Goal: Information Seeking & Learning: Check status

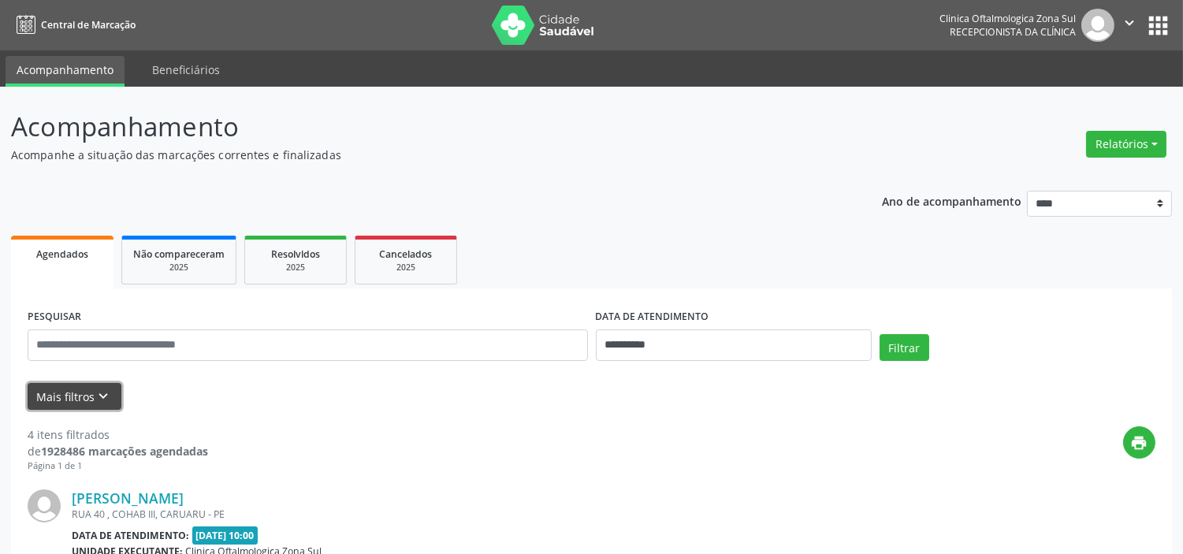
click at [95, 392] on icon "keyboard_arrow_down" at bounding box center [103, 396] width 17 height 17
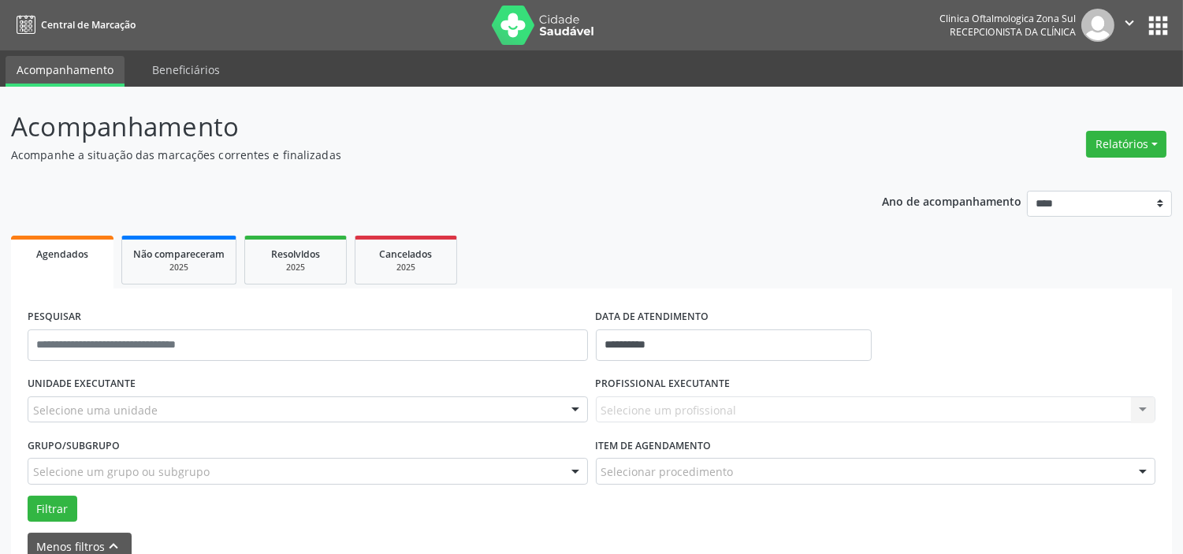
click at [164, 402] on div "Selecione uma unidade" at bounding box center [308, 409] width 560 height 27
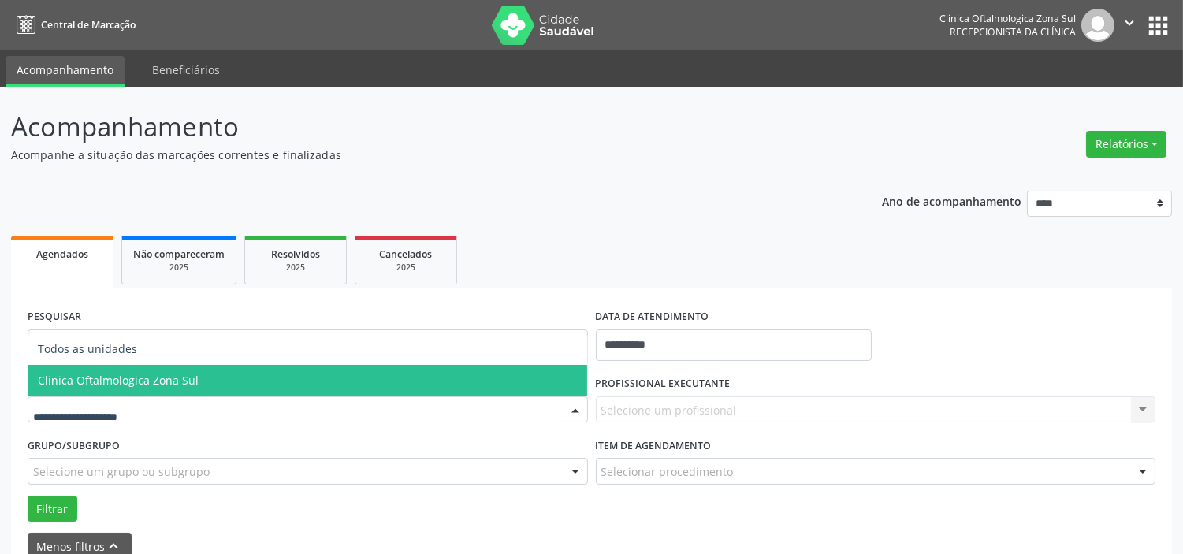
click at [171, 380] on span "Clinica Oftalmologica Zona Sul" at bounding box center [118, 380] width 161 height 15
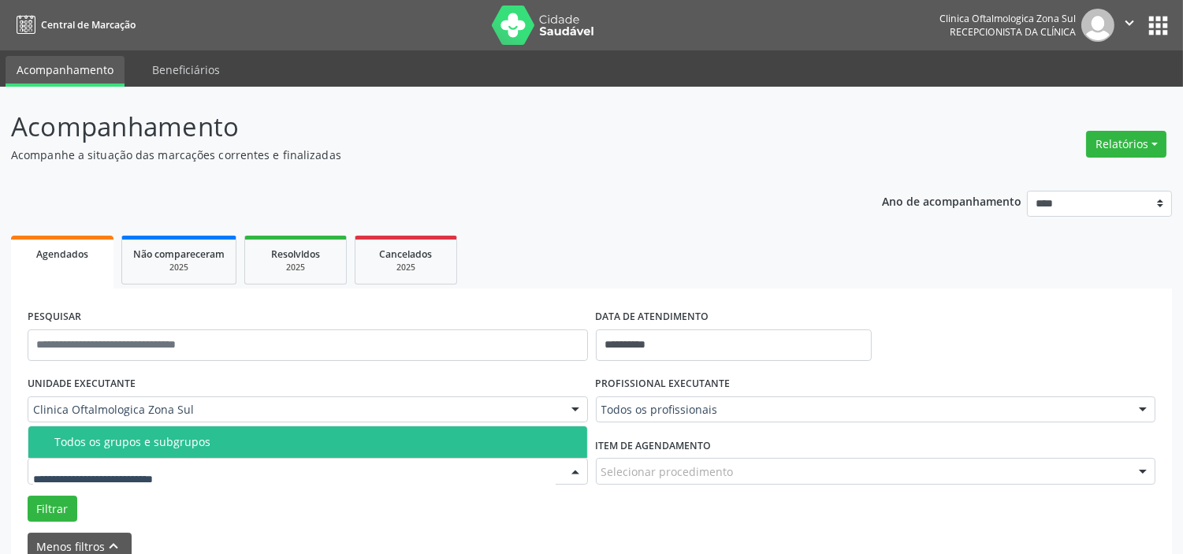
click at [189, 446] on div "Todos os grupos e subgrupos" at bounding box center [315, 442] width 523 height 13
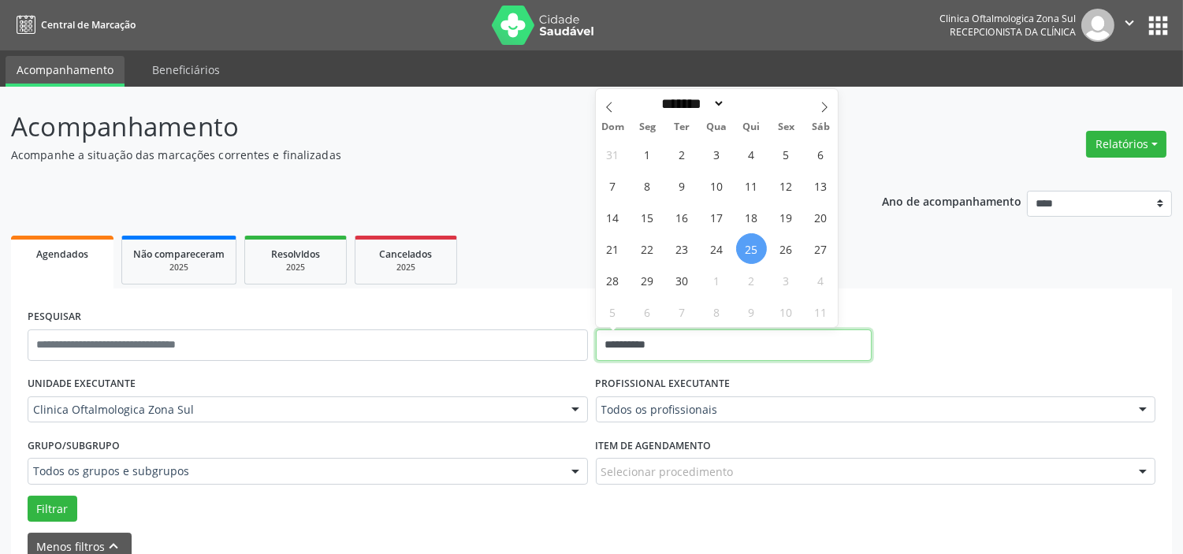
click at [692, 334] on input "**********" at bounding box center [734, 345] width 276 height 32
click at [778, 254] on span "26" at bounding box center [786, 248] width 31 height 31
type input "**********"
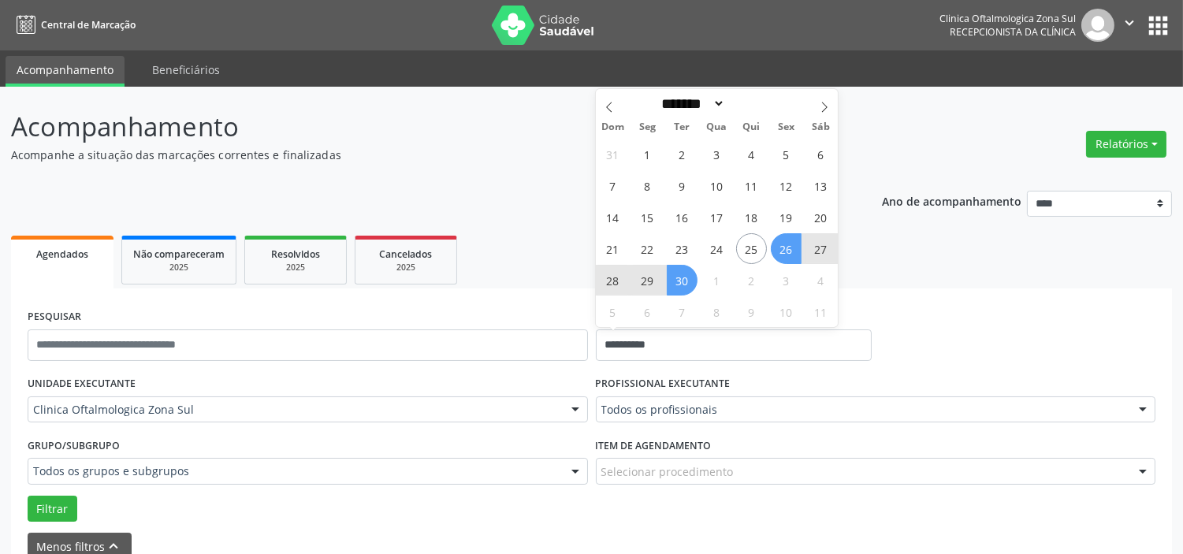
click at [679, 287] on span "30" at bounding box center [682, 280] width 31 height 31
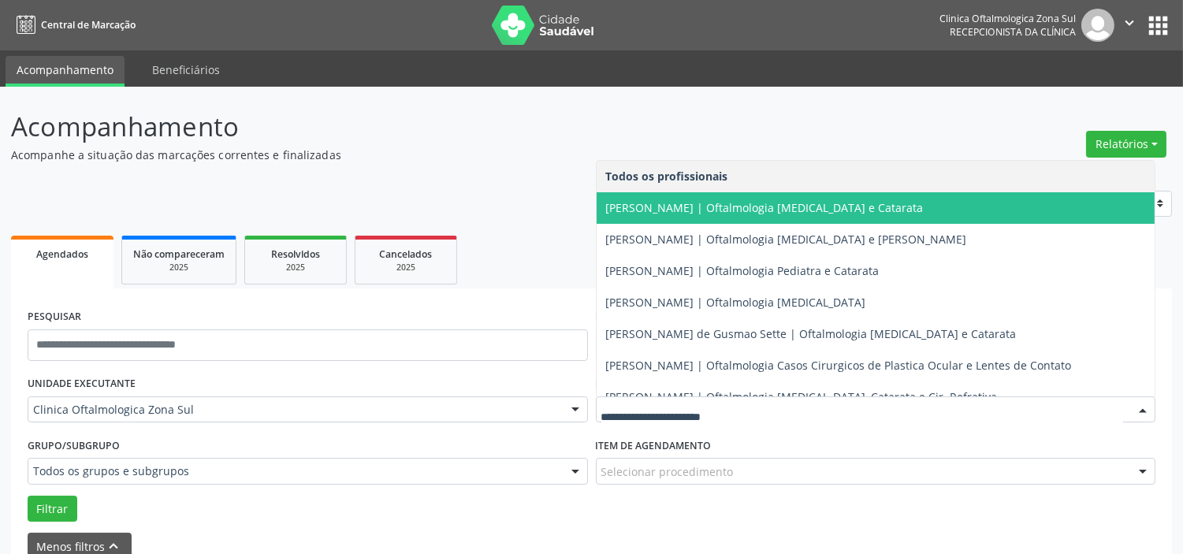
click at [678, 210] on span "[PERSON_NAME] | Oftalmologia [MEDICAL_DATA] e Catarata" at bounding box center [765, 207] width 318 height 15
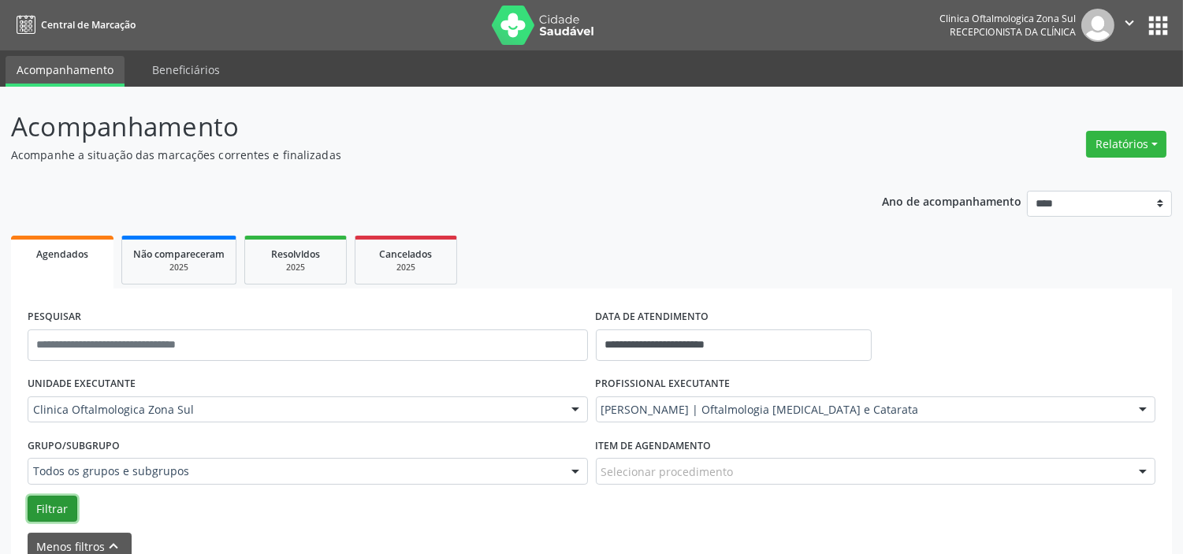
click at [36, 500] on button "Filtrar" at bounding box center [53, 509] width 50 height 27
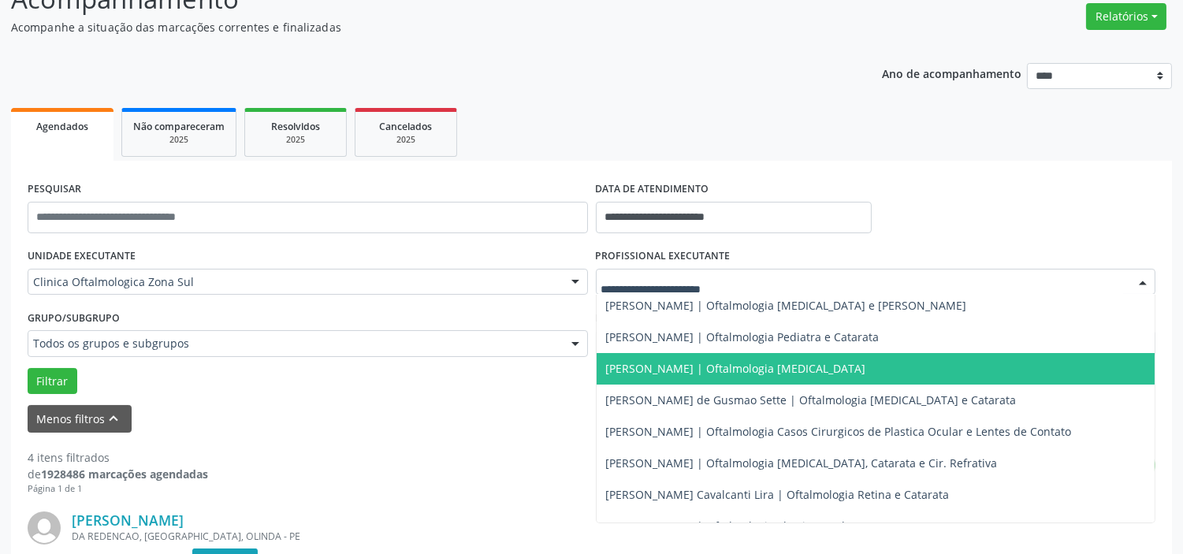
scroll to position [151, 0]
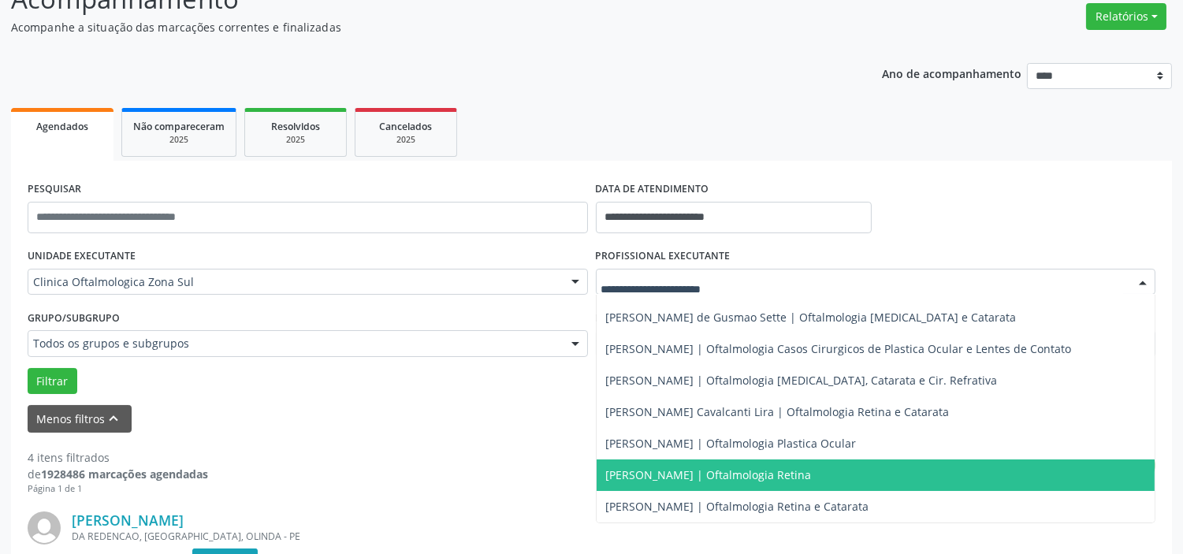
click at [667, 470] on span "[PERSON_NAME] | Oftalmologia Retina" at bounding box center [709, 474] width 206 height 15
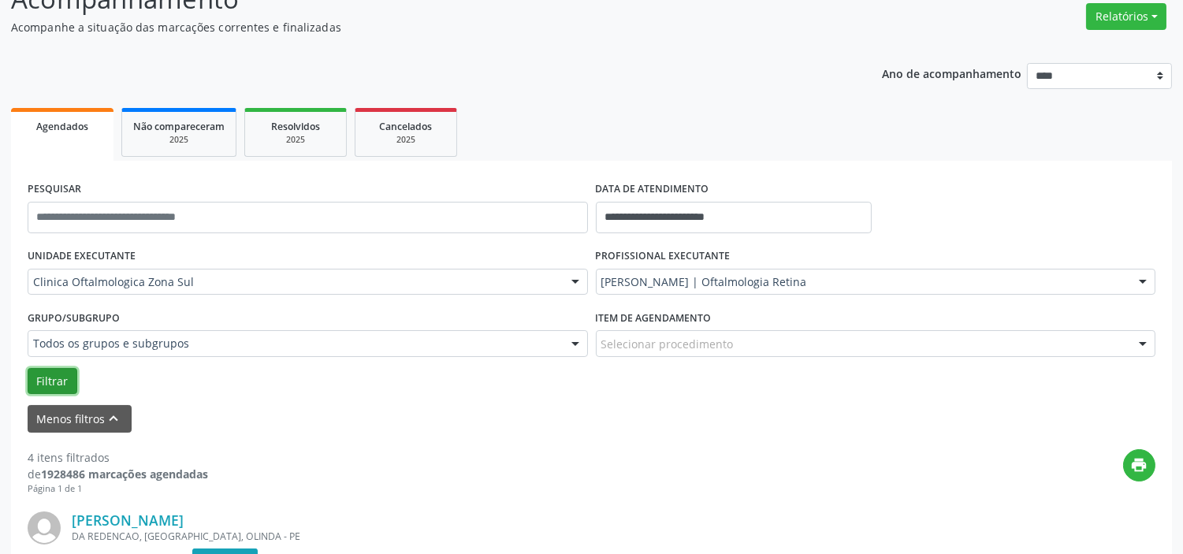
click at [69, 378] on button "Filtrar" at bounding box center [53, 381] width 50 height 27
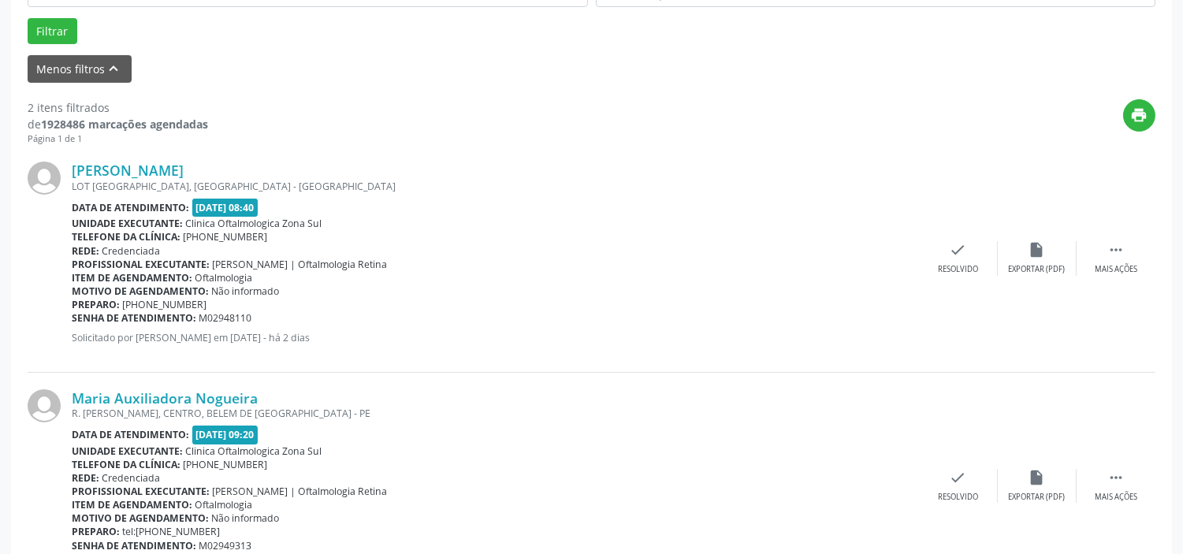
scroll to position [548, 0]
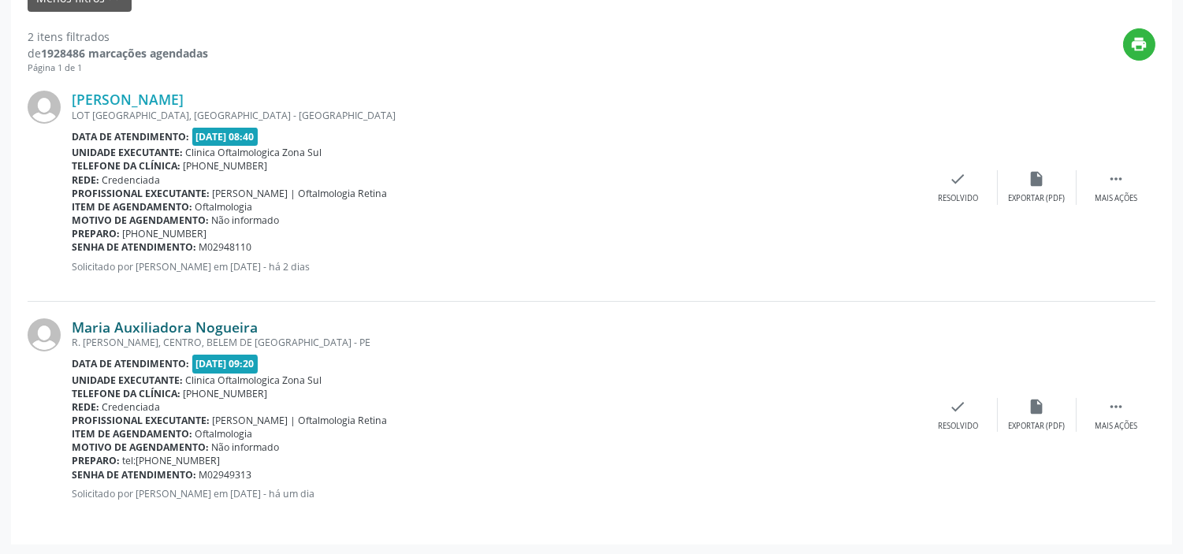
click at [209, 326] on link "Maria Auxiliadora Nogueira" at bounding box center [165, 326] width 186 height 17
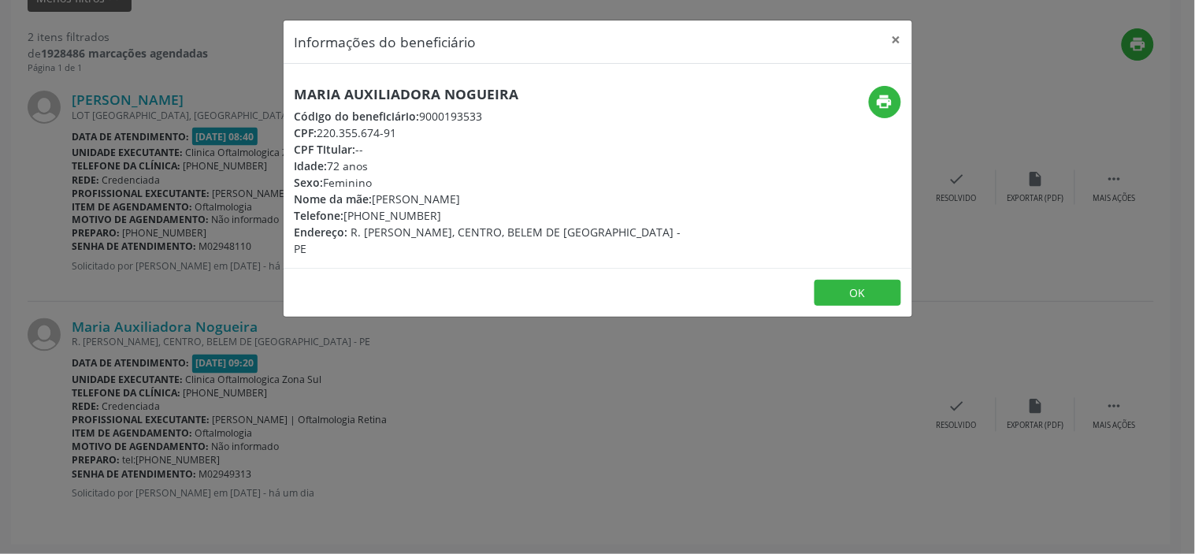
drag, startPoint x: 403, startPoint y: 128, endPoint x: 322, endPoint y: 131, distance: 81.2
click at [323, 131] on div "CPF: 220.355.674-91" at bounding box center [493, 133] width 397 height 17
click at [321, 131] on div "CPF: 220.355.674-91" at bounding box center [493, 133] width 397 height 17
drag, startPoint x: 405, startPoint y: 129, endPoint x: 318, endPoint y: 130, distance: 86.7
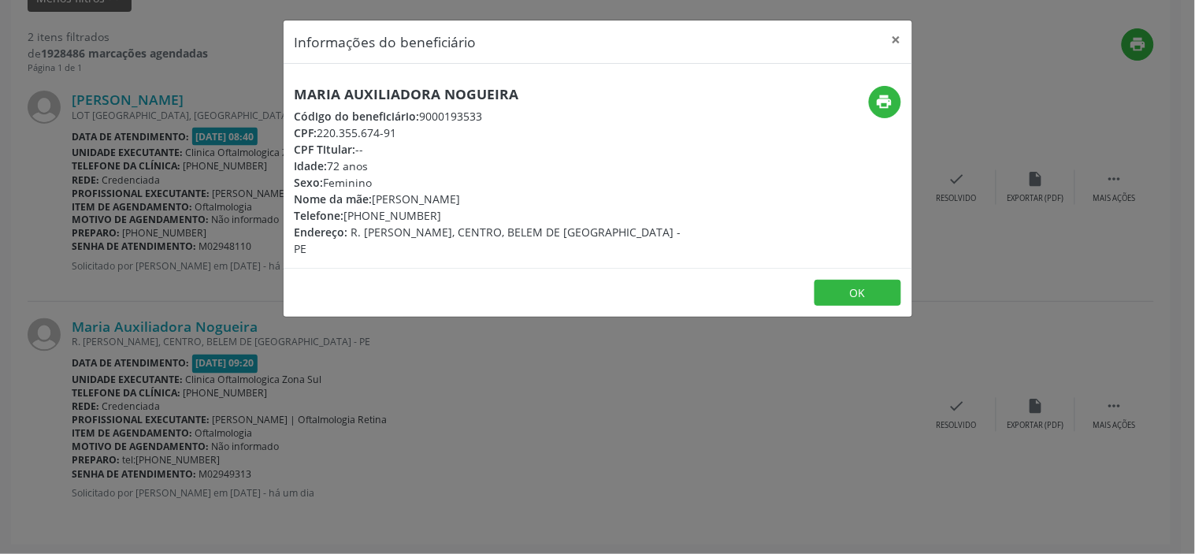
click at [318, 130] on div "CPF: 220.355.674-91" at bounding box center [493, 133] width 397 height 17
copy div "220.355.674-91"
click at [343, 335] on div "Informações do beneficiário × Maria Auxiliadora Nogueira Código do beneficiário…" at bounding box center [597, 277] width 1195 height 554
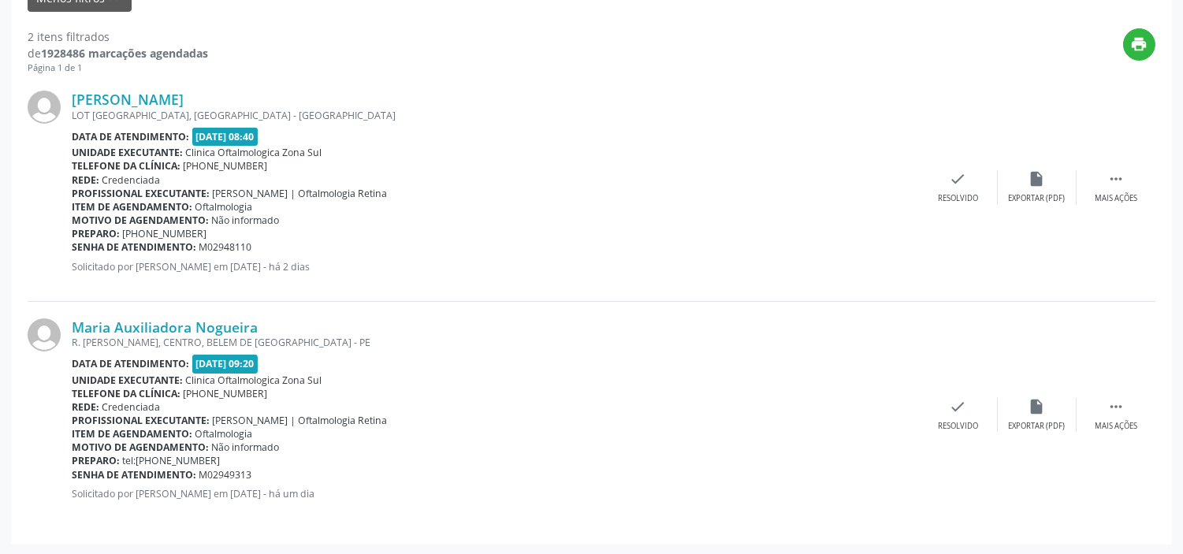
drag, startPoint x: 247, startPoint y: 471, endPoint x: 73, endPoint y: 469, distance: 175.0
click at [73, 469] on div "Senha de atendimento: M02949313" at bounding box center [495, 474] width 847 height 13
copy div "Senha de atendimento: M02949313"
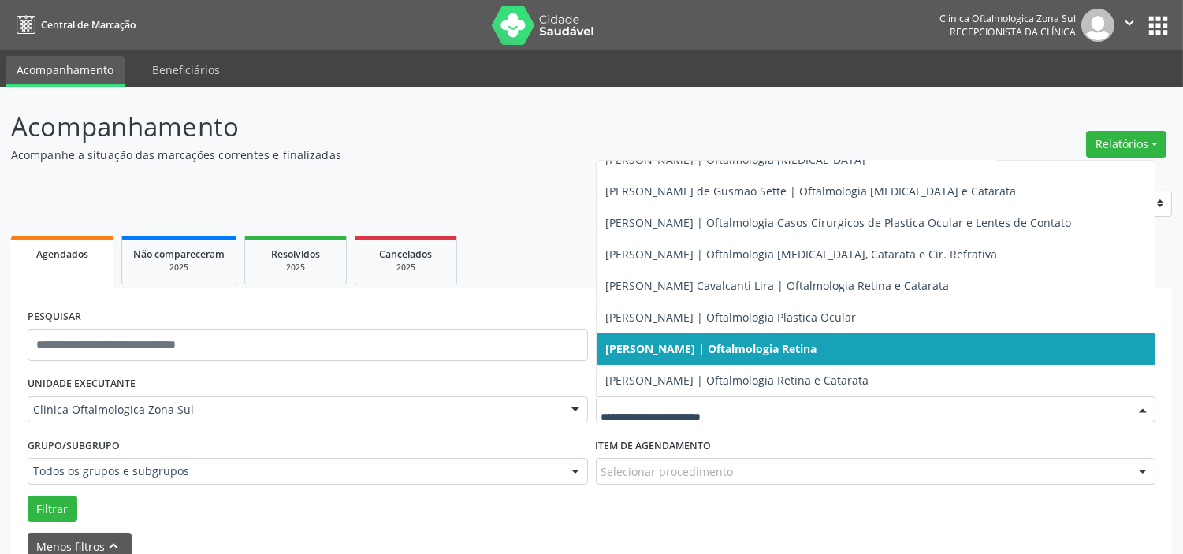
scroll to position [143, 0]
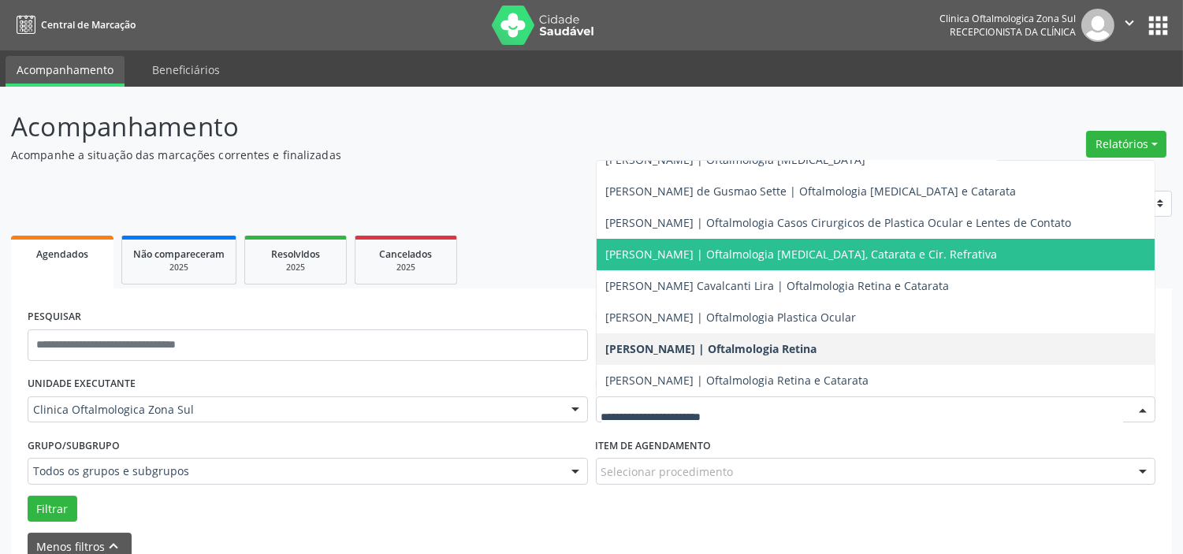
click at [706, 257] on span "[PERSON_NAME] | Oftalmologia [MEDICAL_DATA], Catarata e Cir. Refrativa" at bounding box center [802, 254] width 392 height 15
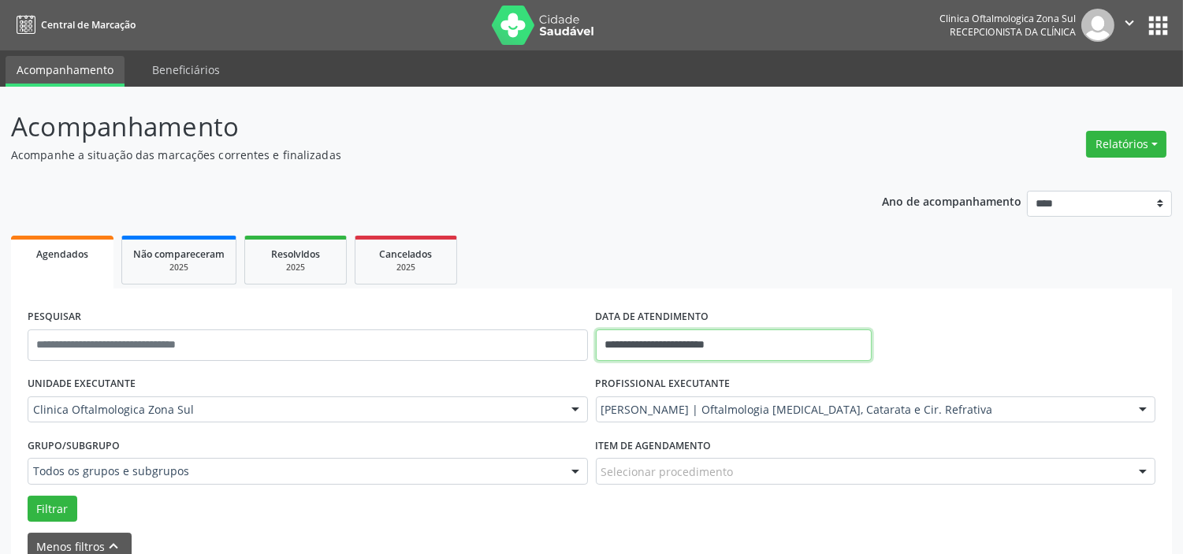
click at [737, 345] on input "**********" at bounding box center [734, 345] width 276 height 32
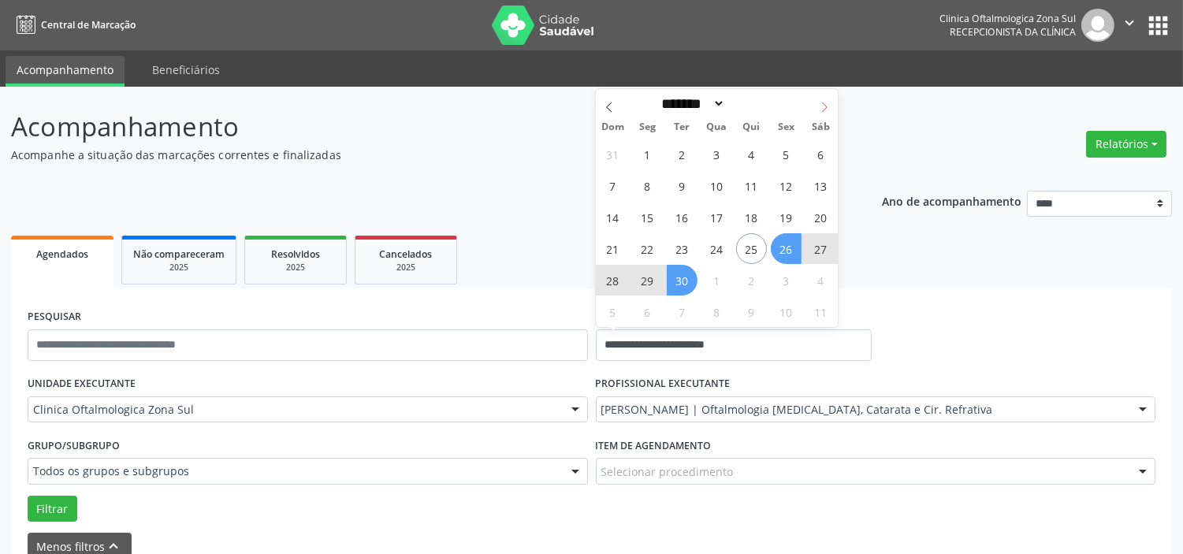
click at [824, 106] on icon at bounding box center [824, 107] width 11 height 11
select select "*"
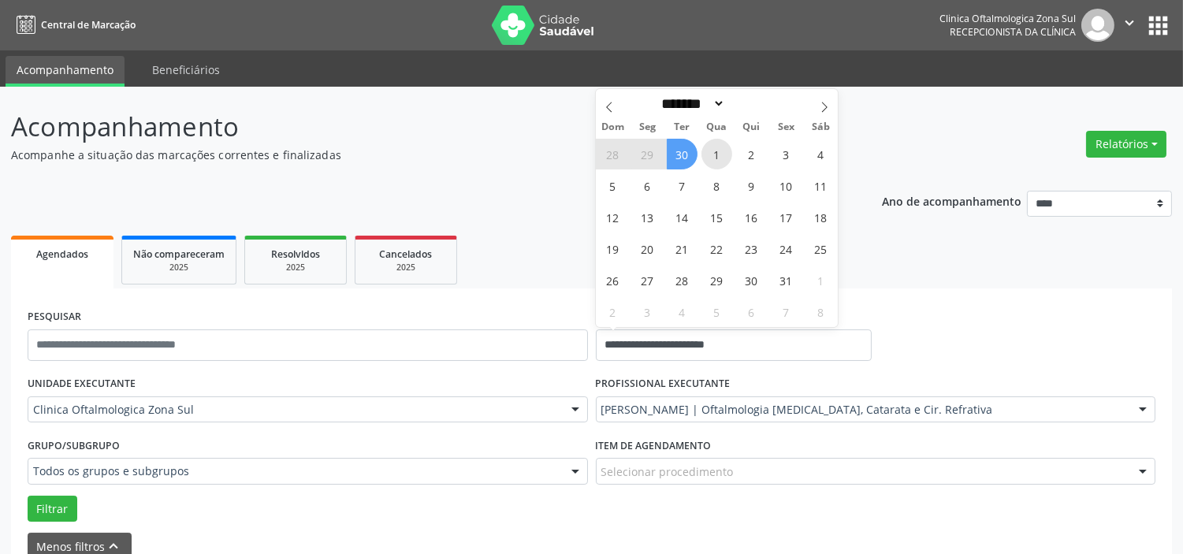
click at [725, 154] on span "1" at bounding box center [716, 154] width 31 height 31
type input "**********"
click at [825, 111] on icon at bounding box center [824, 107] width 11 height 11
select select "**"
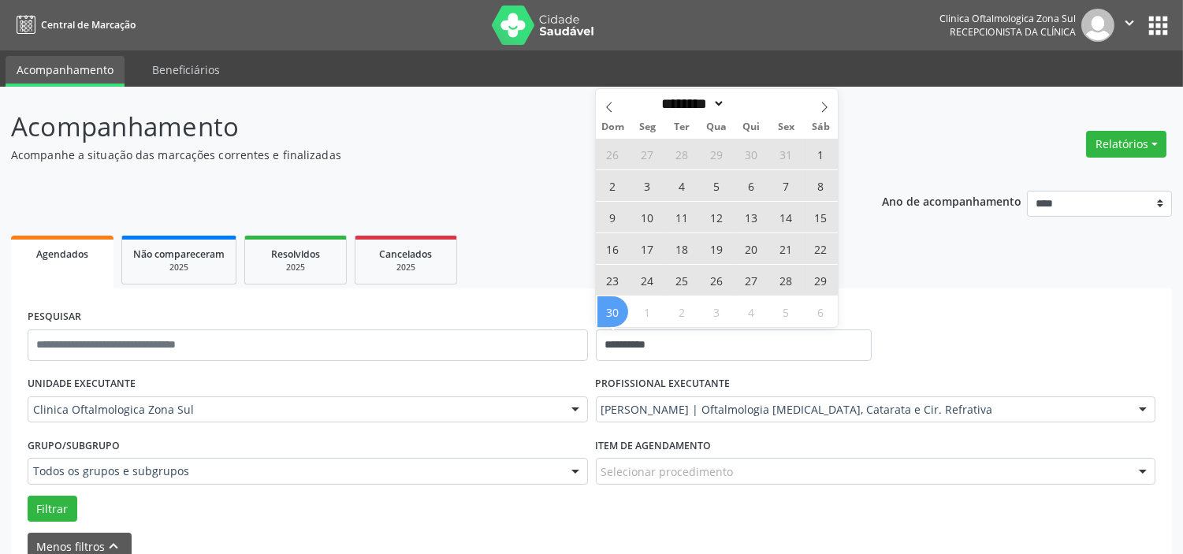
click at [618, 310] on span "30" at bounding box center [612, 311] width 31 height 31
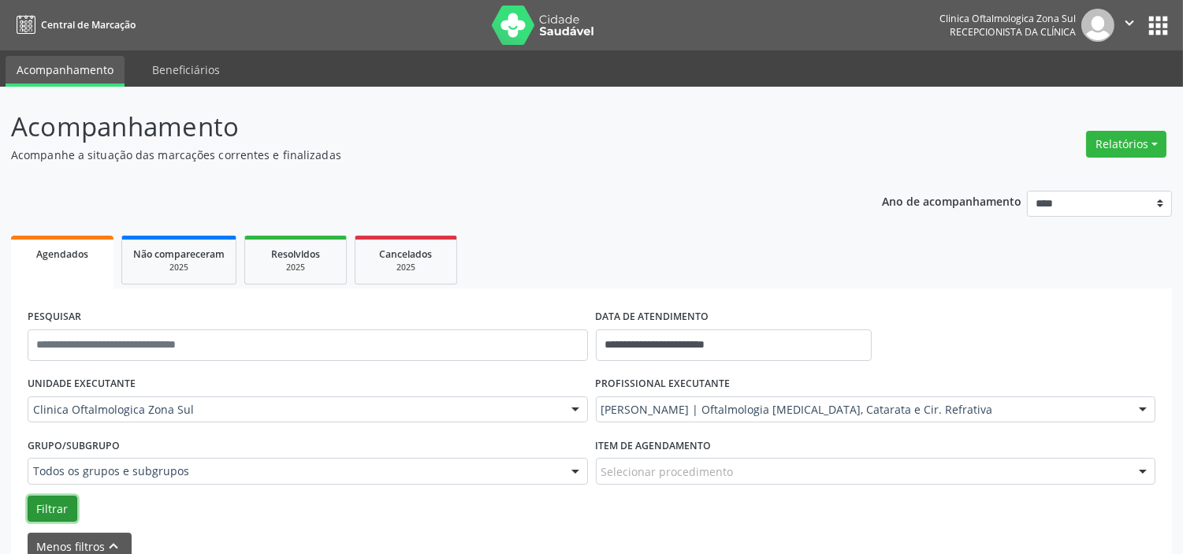
click at [41, 509] on button "Filtrar" at bounding box center [53, 509] width 50 height 27
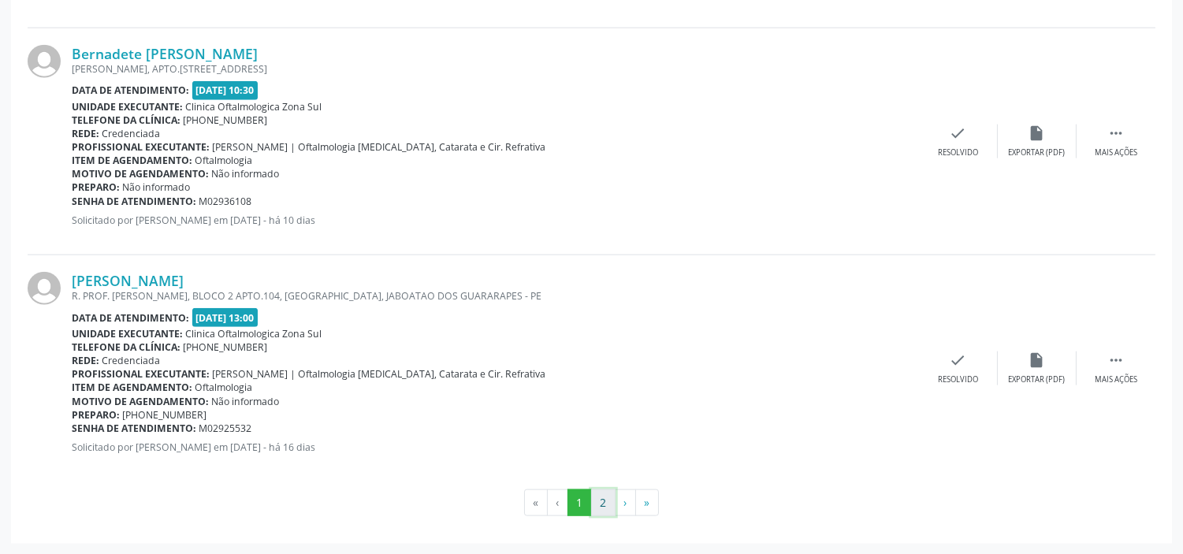
click at [597, 506] on button "2" at bounding box center [603, 502] width 24 height 27
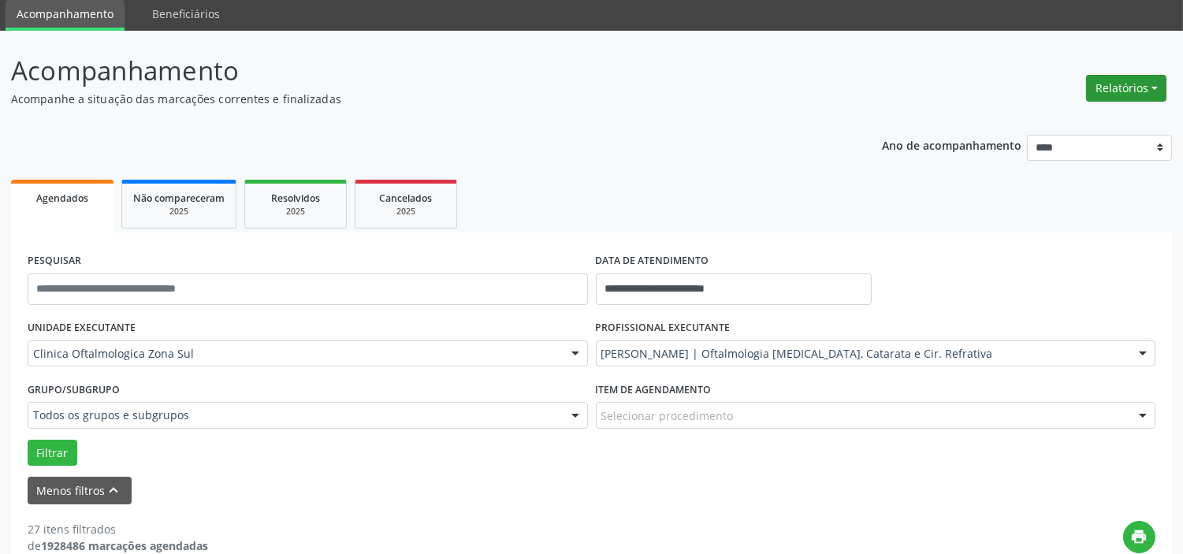
scroll to position [0, 0]
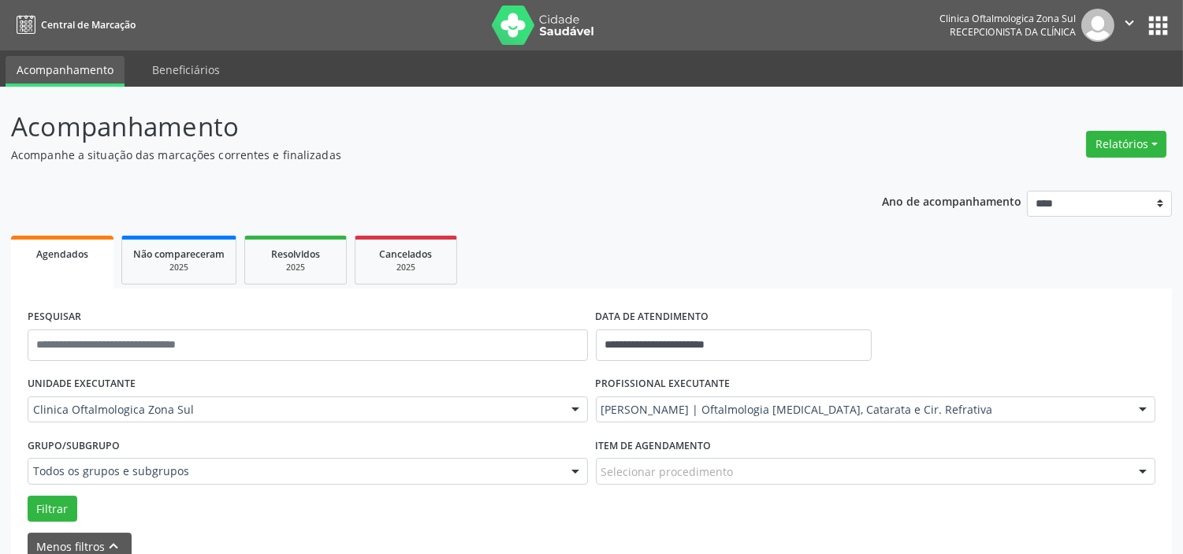
click at [1128, 18] on icon "" at bounding box center [1129, 22] width 17 height 17
click at [1090, 91] on link "Sair" at bounding box center [1089, 96] width 109 height 22
